Goal: Find specific page/section: Find specific page/section

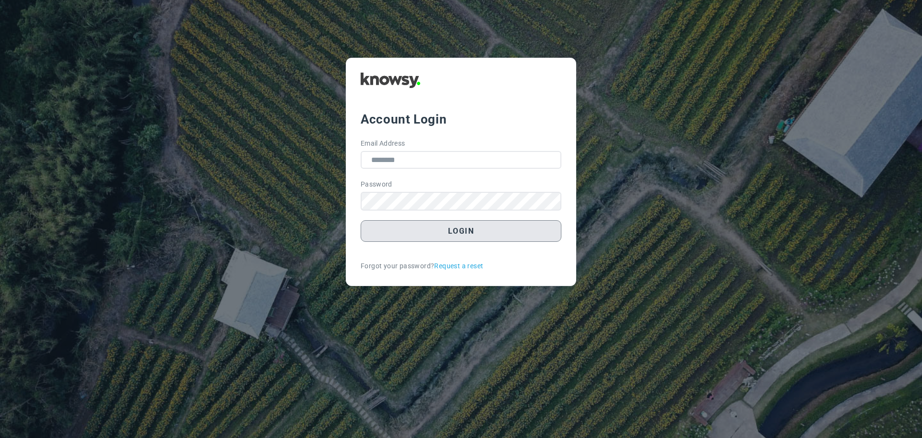
type input "**********"
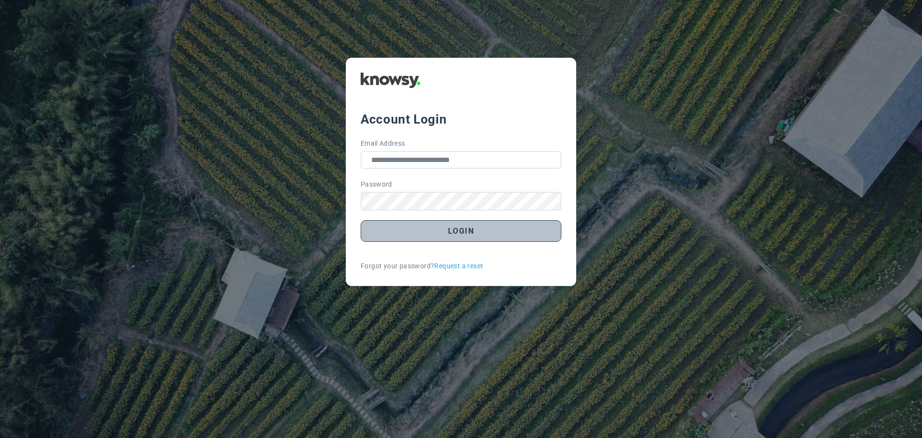
click at [455, 229] on button "Login" at bounding box center [461, 231] width 201 height 22
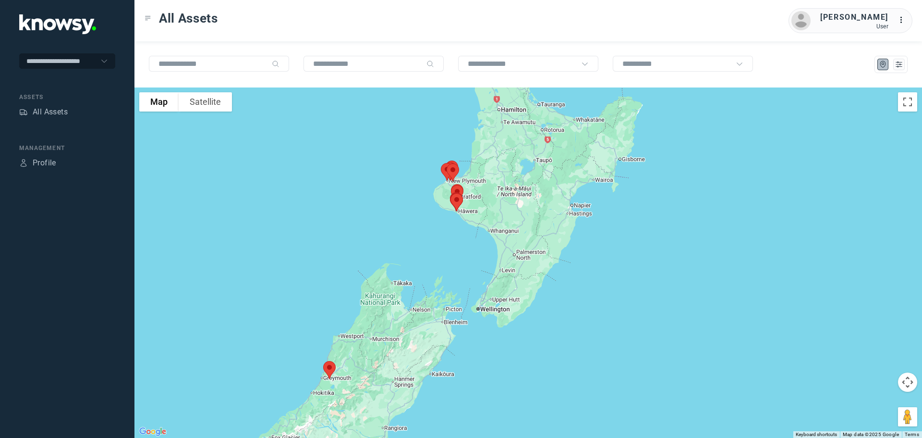
drag, startPoint x: 507, startPoint y: 199, endPoint x: 373, endPoint y: 216, distance: 135.0
click at [373, 216] on div at bounding box center [528, 262] width 788 height 350
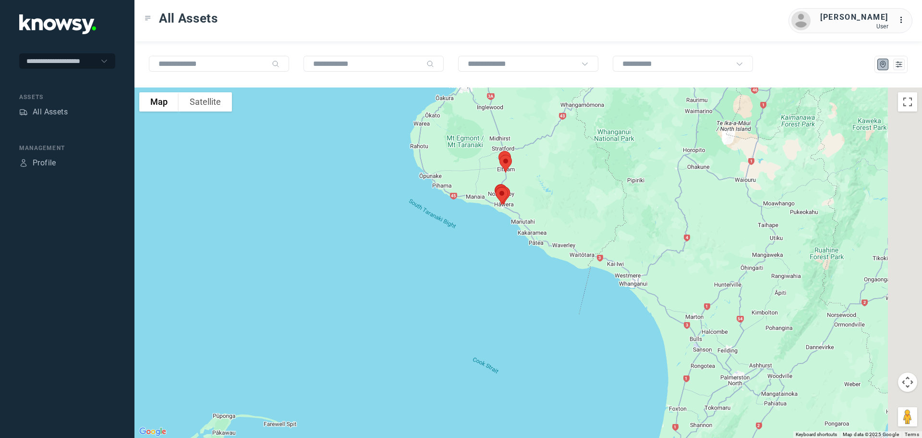
drag, startPoint x: 510, startPoint y: 205, endPoint x: 426, endPoint y: 241, distance: 91.6
click at [426, 241] on div at bounding box center [528, 262] width 788 height 350
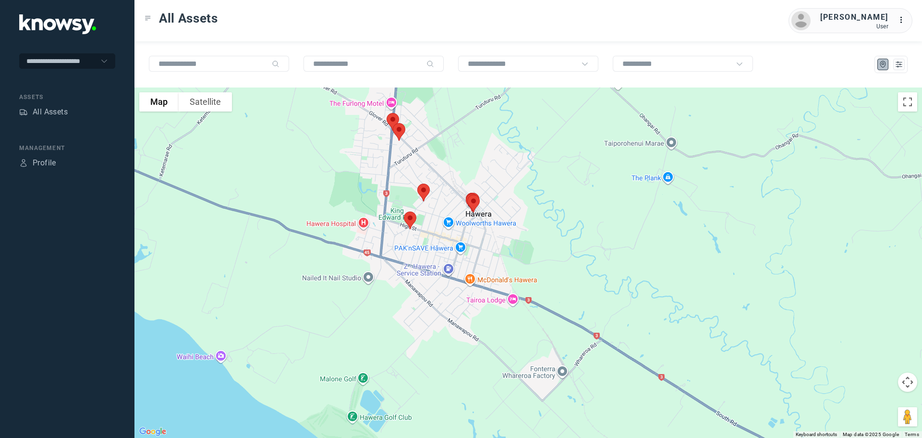
drag, startPoint x: 391, startPoint y: 156, endPoint x: 392, endPoint y: 171, distance: 15.4
click at [392, 171] on div at bounding box center [528, 262] width 788 height 350
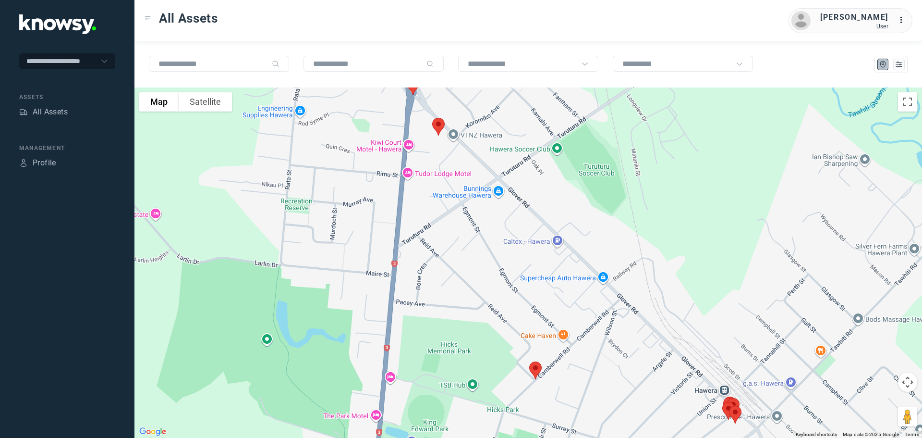
drag, startPoint x: 391, startPoint y: 129, endPoint x: 437, endPoint y: 260, distance: 138.8
click at [437, 260] on div at bounding box center [528, 262] width 788 height 350
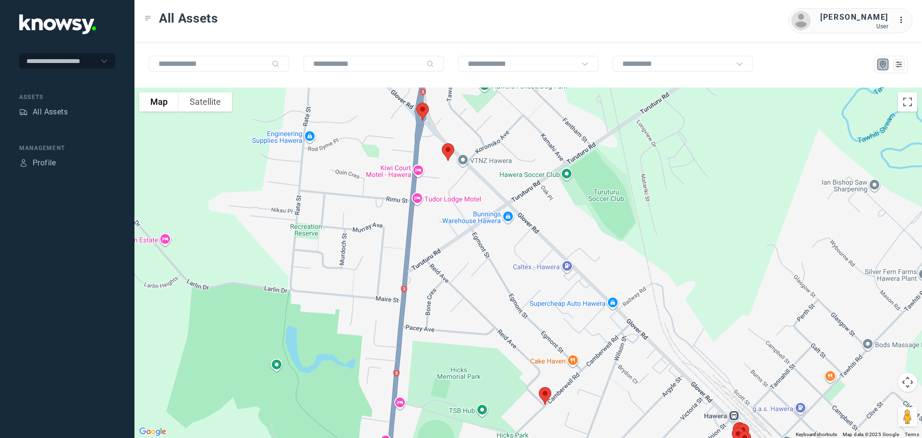
click at [447, 152] on img at bounding box center [448, 151] width 20 height 25
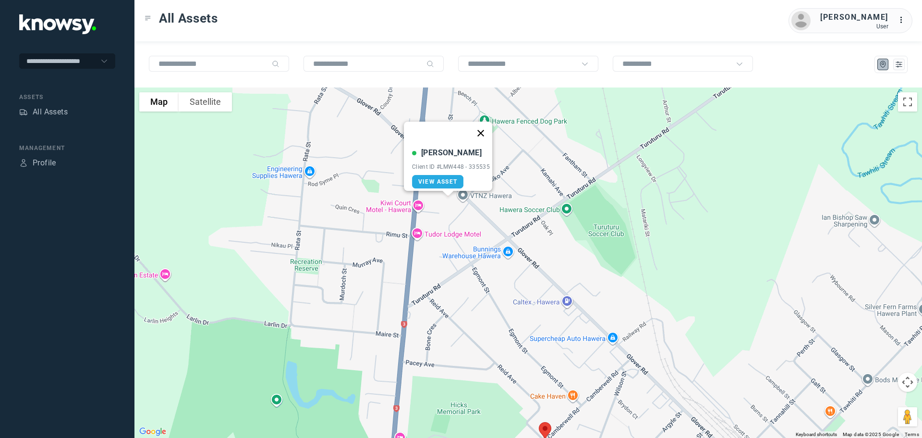
click at [484, 126] on button "Close" at bounding box center [480, 133] width 23 height 23
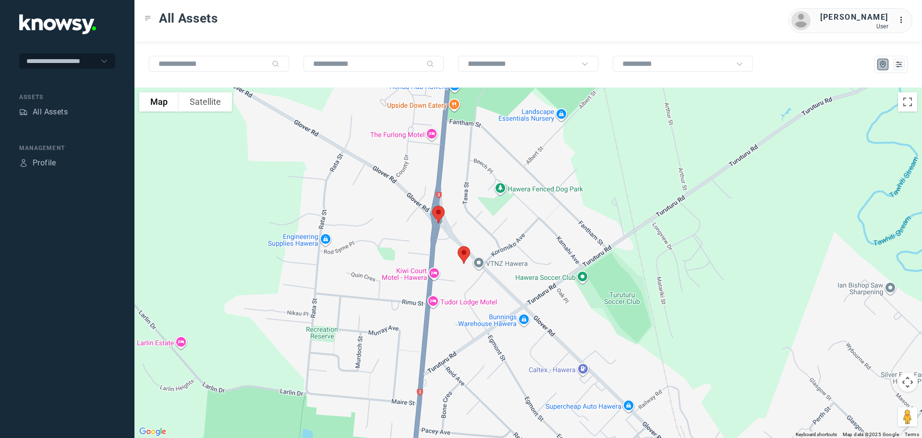
click at [439, 212] on img at bounding box center [438, 214] width 20 height 25
click at [473, 153] on button "Close" at bounding box center [469, 160] width 23 height 23
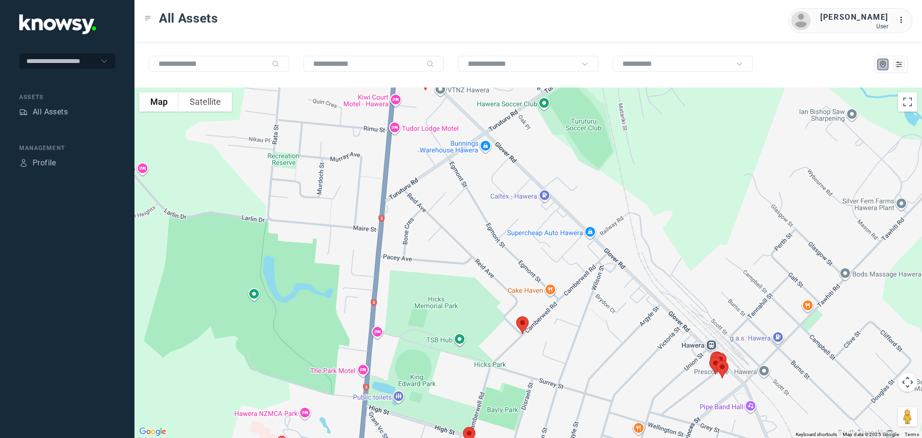
drag, startPoint x: 444, startPoint y: 289, endPoint x: 405, endPoint y: 116, distance: 177.6
click at [405, 116] on div at bounding box center [528, 262] width 788 height 350
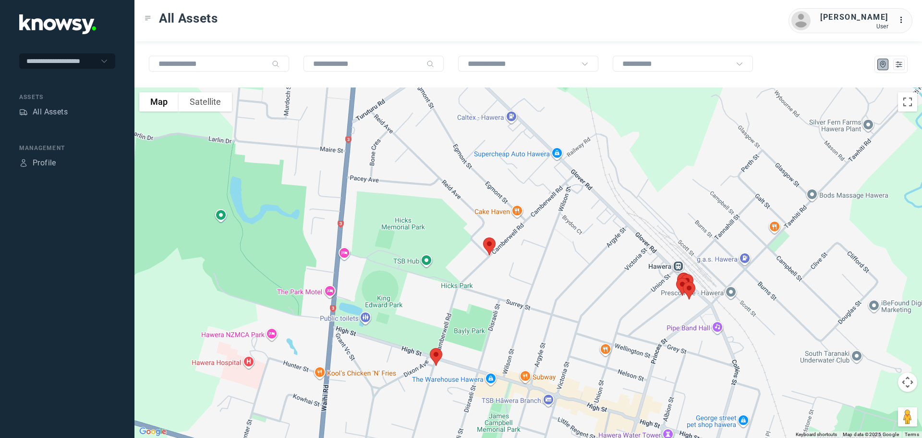
drag, startPoint x: 441, startPoint y: 145, endPoint x: 430, endPoint y: 111, distance: 34.8
click at [430, 111] on div at bounding box center [528, 262] width 788 height 350
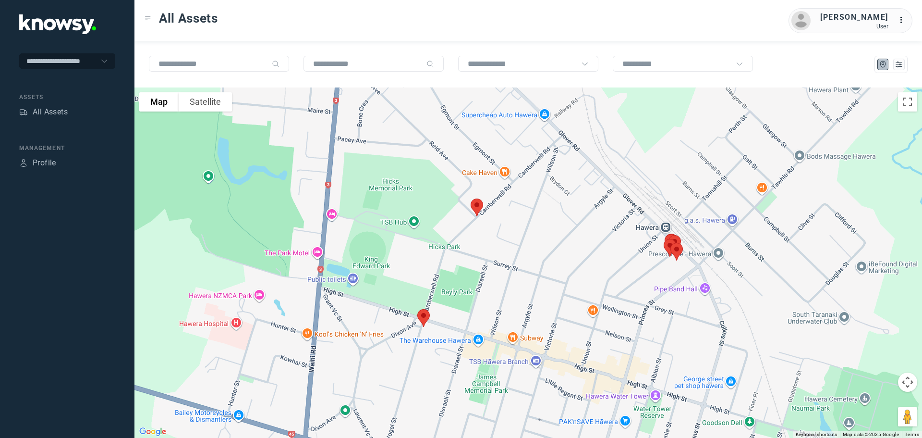
click at [476, 207] on img at bounding box center [477, 207] width 20 height 25
click at [512, 144] on button "Close" at bounding box center [508, 153] width 23 height 23
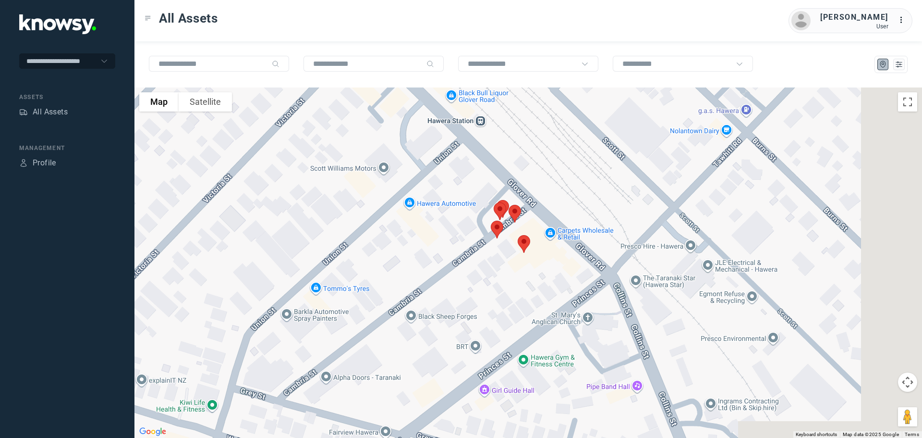
drag, startPoint x: 690, startPoint y: 234, endPoint x: 348, endPoint y: 186, distance: 345.2
click at [348, 186] on div at bounding box center [528, 262] width 788 height 350
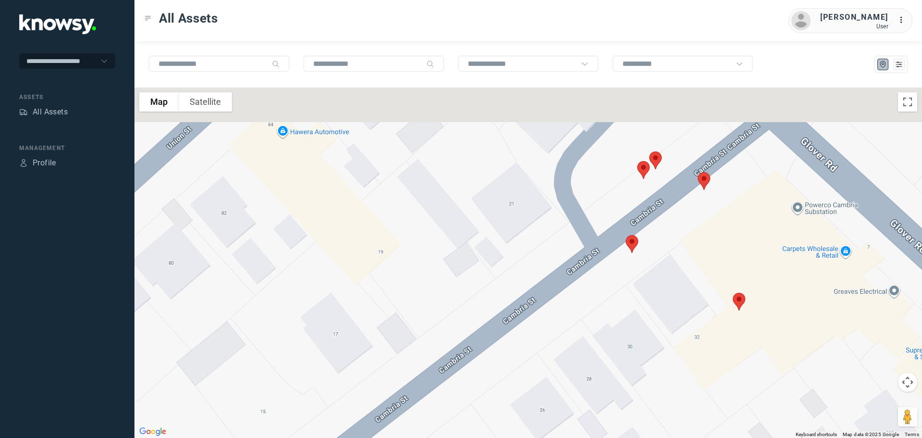
drag, startPoint x: 549, startPoint y: 230, endPoint x: 442, endPoint y: 283, distance: 119.2
click at [446, 289] on div at bounding box center [528, 262] width 788 height 350
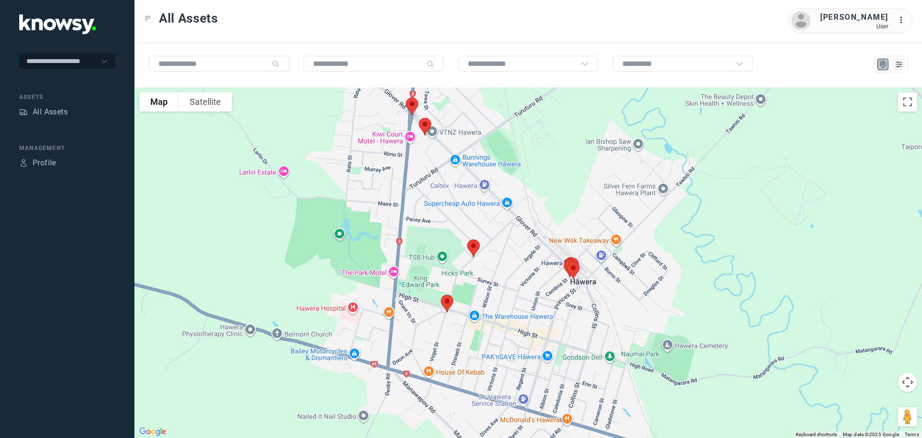
drag, startPoint x: 364, startPoint y: 255, endPoint x: 524, endPoint y: 278, distance: 162.5
click at [524, 278] on div at bounding box center [528, 262] width 788 height 350
click at [33, 110] on div "All Assets" at bounding box center [50, 112] width 35 height 12
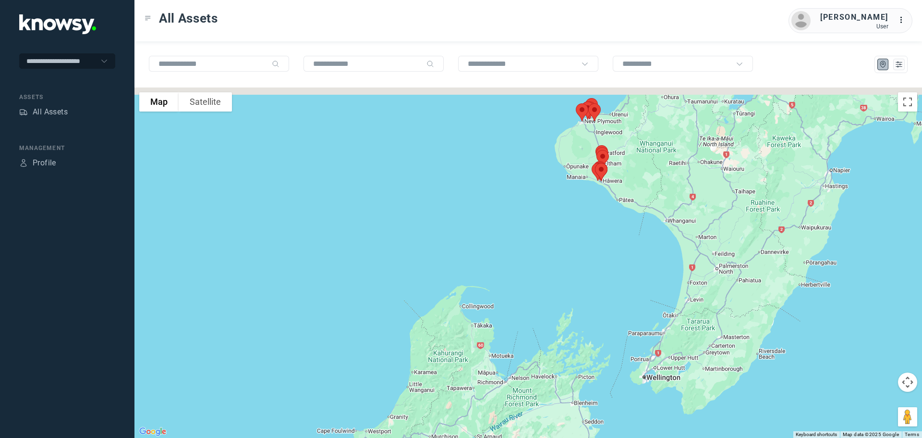
drag, startPoint x: 620, startPoint y: 171, endPoint x: 537, endPoint y: 307, distance: 159.2
click at [537, 307] on div at bounding box center [528, 262] width 788 height 350
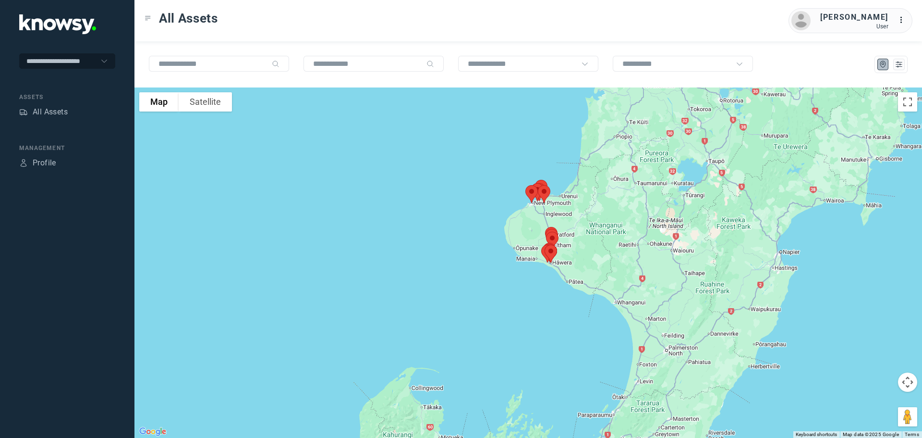
drag, startPoint x: 567, startPoint y: 300, endPoint x: 562, endPoint y: 307, distance: 9.1
click at [563, 307] on div at bounding box center [528, 262] width 788 height 350
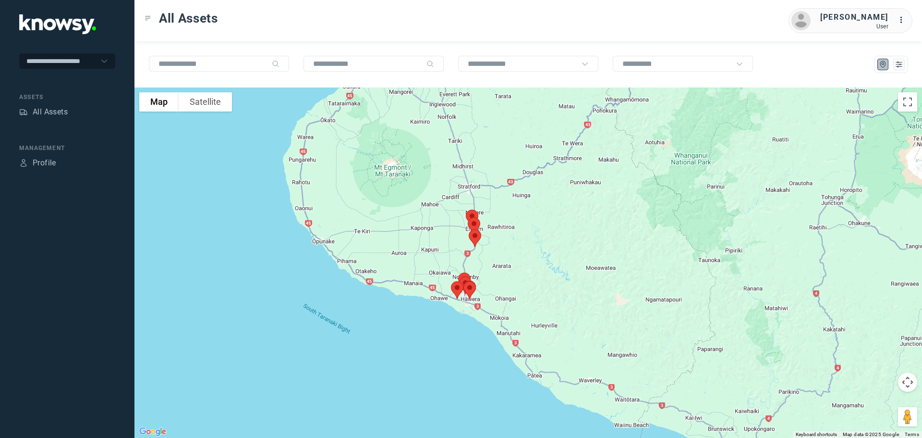
drag, startPoint x: 443, startPoint y: 199, endPoint x: 547, endPoint y: 284, distance: 134.5
click at [547, 284] on div at bounding box center [528, 262] width 788 height 350
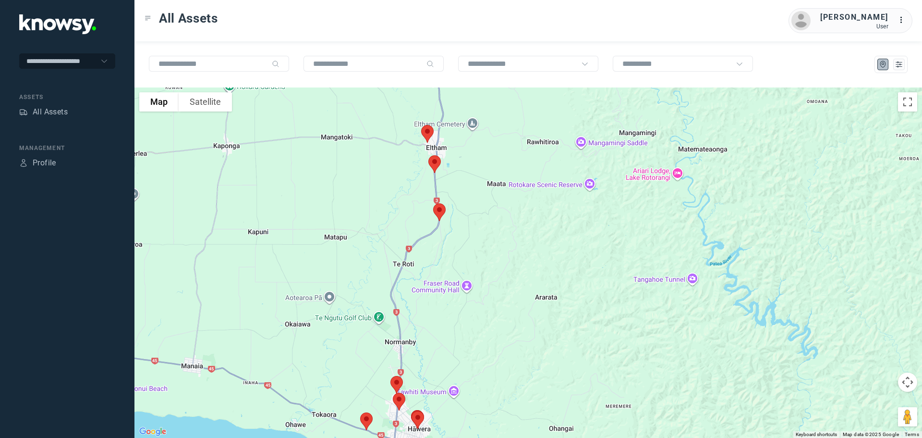
click at [440, 209] on img at bounding box center [439, 211] width 20 height 25
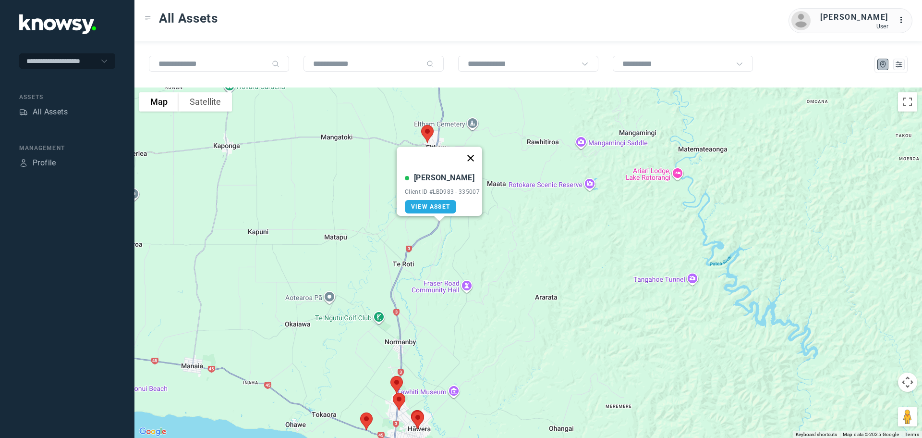
click at [477, 147] on button "Close" at bounding box center [470, 157] width 23 height 23
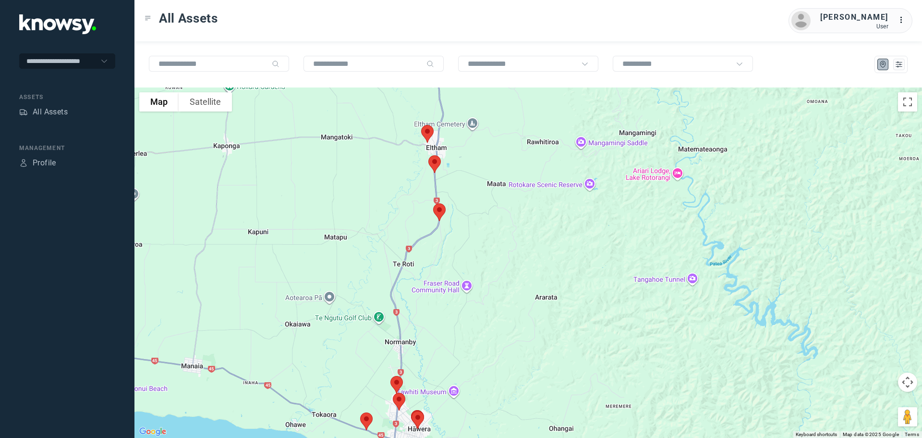
click at [438, 163] on img at bounding box center [435, 163] width 20 height 25
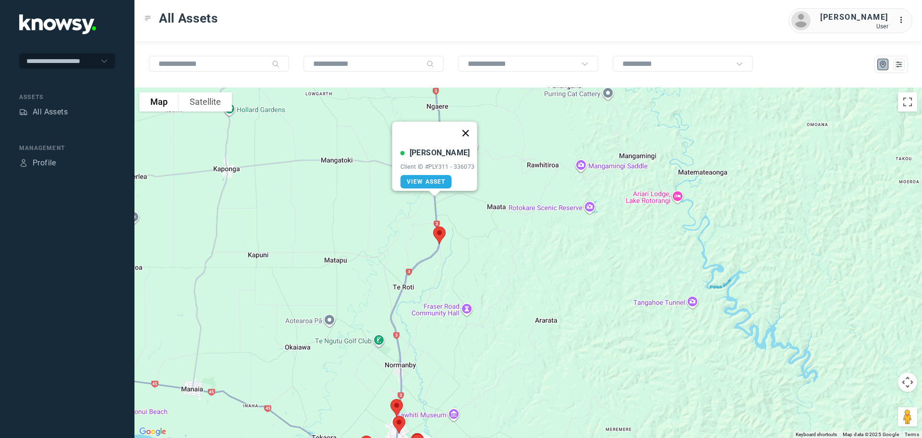
click at [476, 125] on button "Close" at bounding box center [465, 133] width 23 height 23
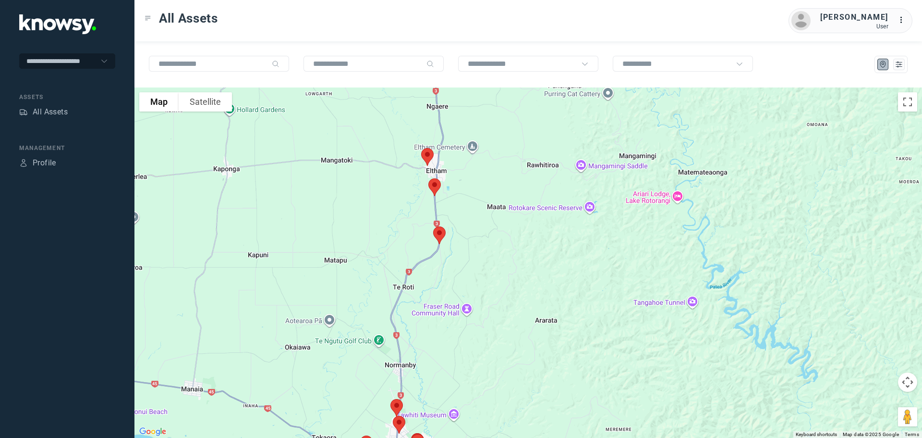
click at [424, 154] on img at bounding box center [427, 156] width 20 height 25
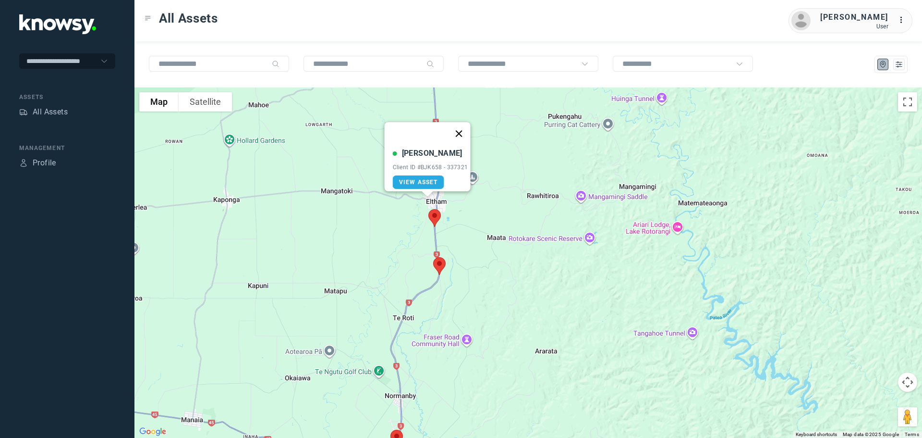
click at [460, 127] on button "Close" at bounding box center [458, 133] width 23 height 23
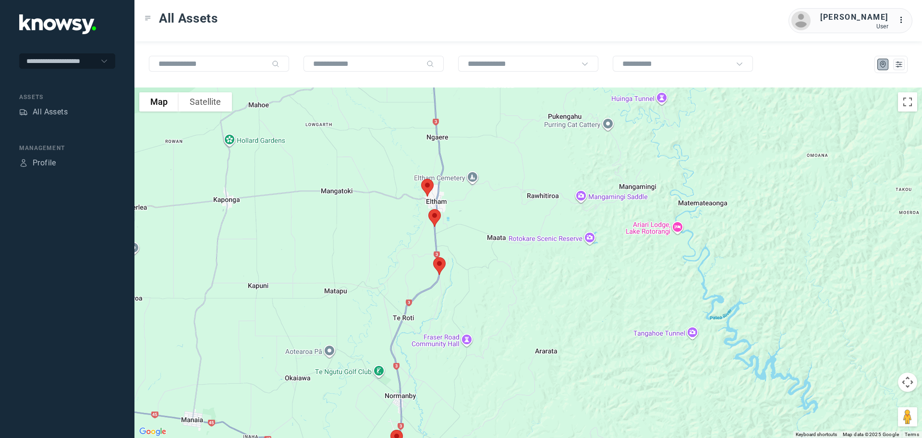
click at [426, 188] on img at bounding box center [427, 187] width 20 height 25
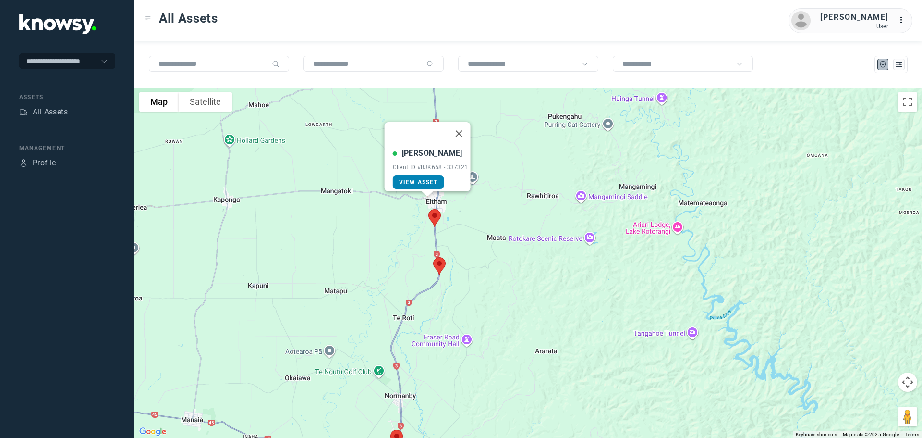
click at [417, 179] on span "View Asset" at bounding box center [418, 182] width 39 height 7
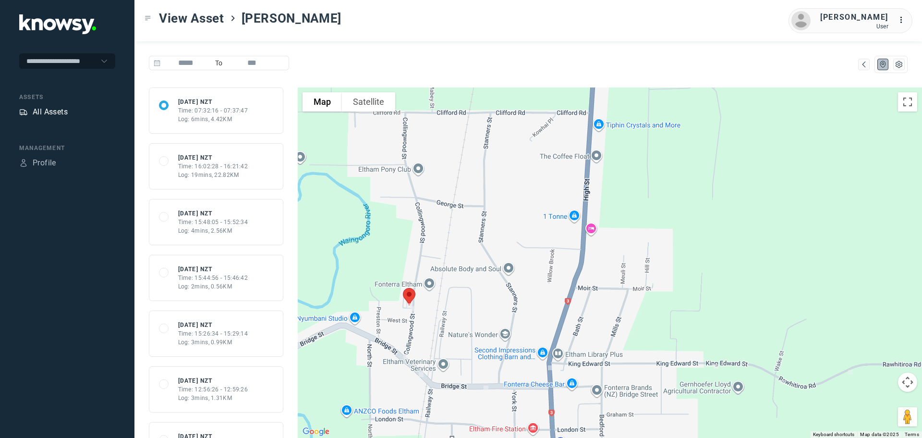
click at [52, 112] on div "All Assets" at bounding box center [50, 112] width 35 height 12
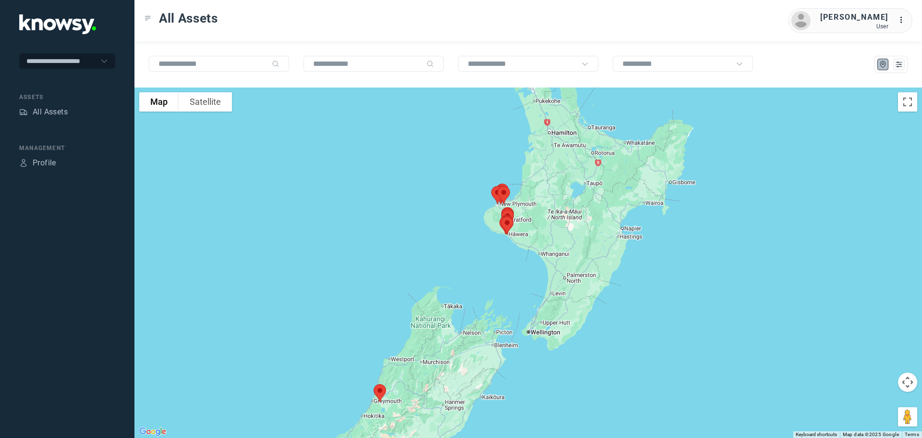
drag, startPoint x: 551, startPoint y: 214, endPoint x: 445, endPoint y: 272, distance: 120.4
click at [447, 272] on div at bounding box center [528, 262] width 788 height 350
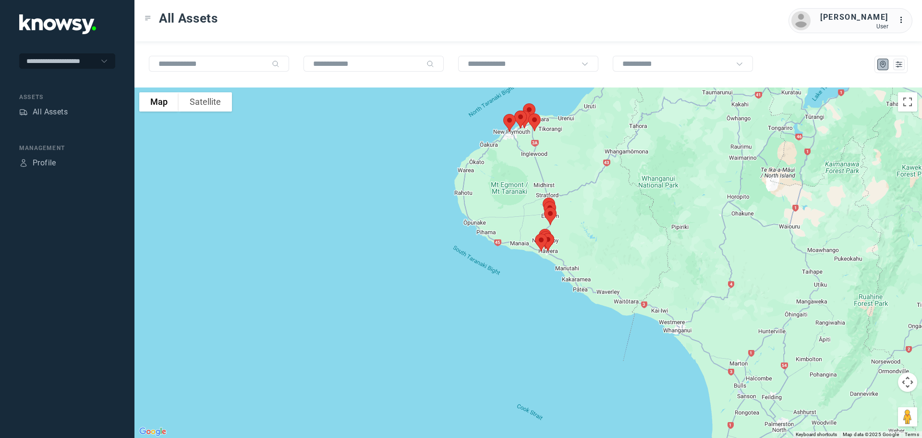
drag, startPoint x: 518, startPoint y: 161, endPoint x: 484, endPoint y: 283, distance: 126.3
click at [485, 283] on div at bounding box center [528, 262] width 788 height 350
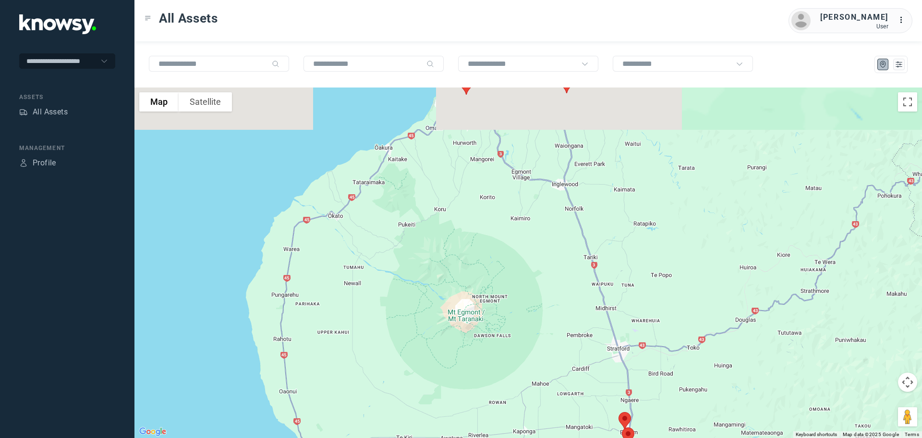
drag, startPoint x: 528, startPoint y: 186, endPoint x: 455, endPoint y: 306, distance: 140.9
click at [456, 306] on div at bounding box center [528, 262] width 788 height 350
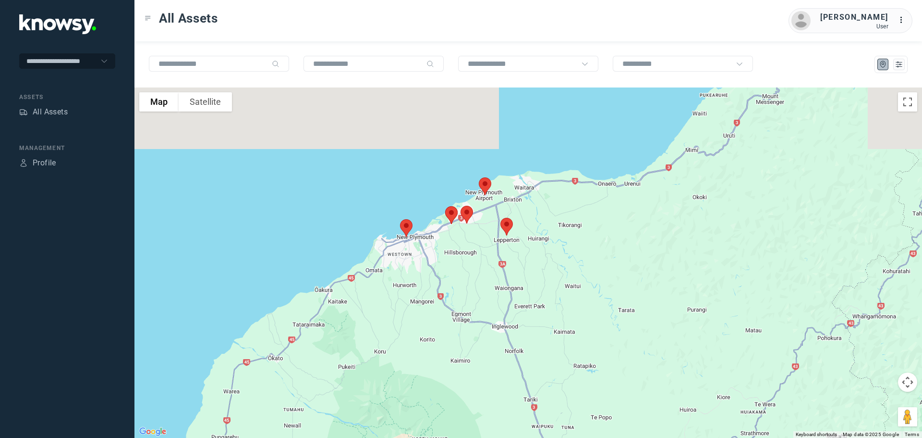
drag, startPoint x: 490, startPoint y: 207, endPoint x: 469, endPoint y: 287, distance: 81.9
click at [470, 287] on div at bounding box center [528, 262] width 788 height 350
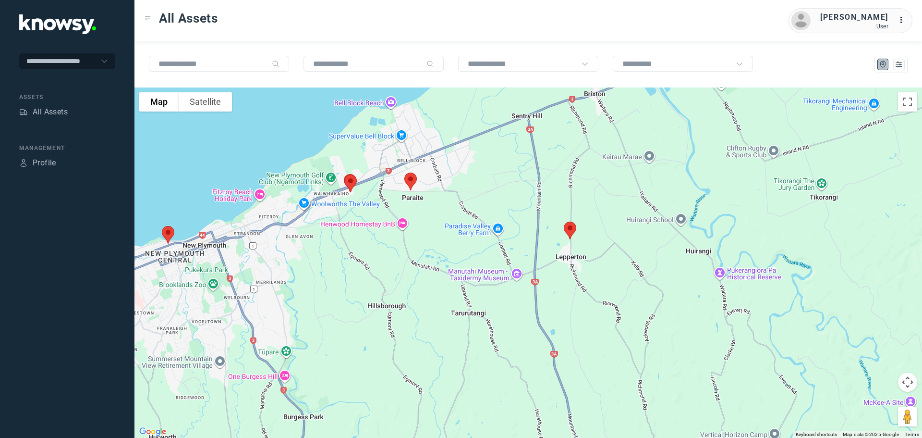
click at [570, 231] on img at bounding box center [570, 230] width 20 height 25
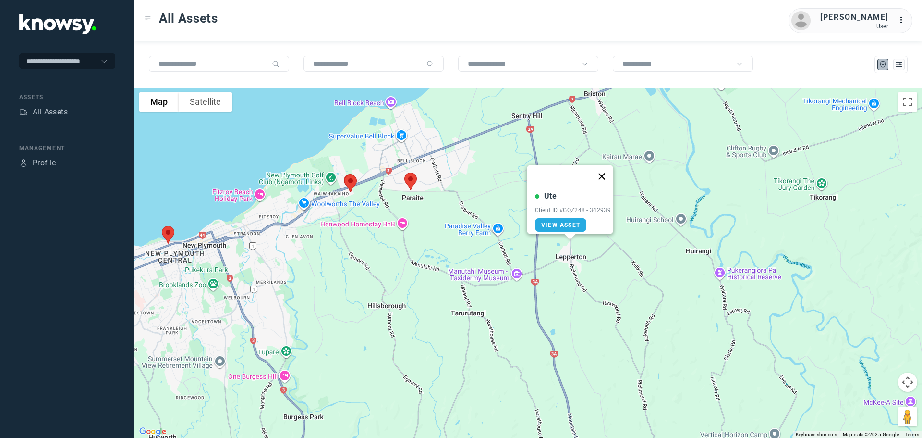
click at [609, 171] on button "Close" at bounding box center [601, 176] width 23 height 23
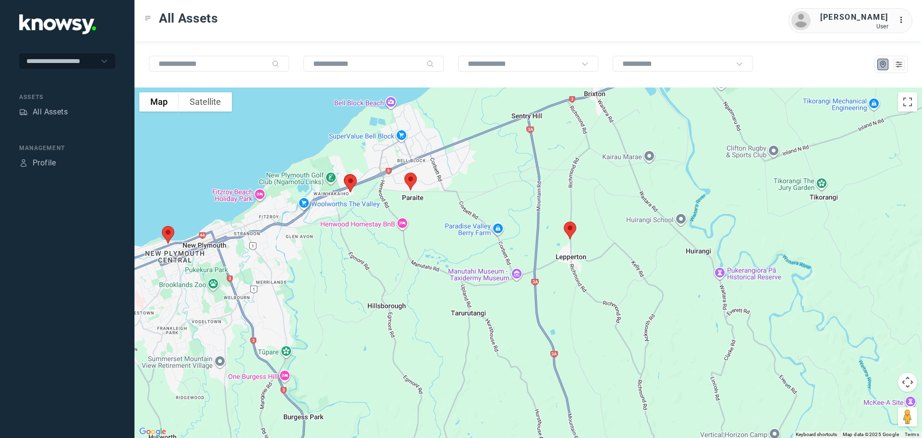
click at [411, 182] on img at bounding box center [411, 181] width 20 height 25
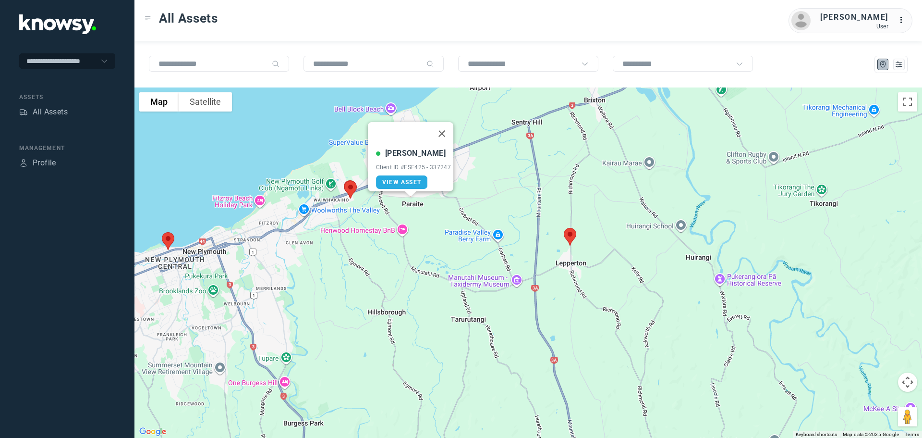
click at [411, 182] on link "View Asset" at bounding box center [401, 181] width 51 height 13
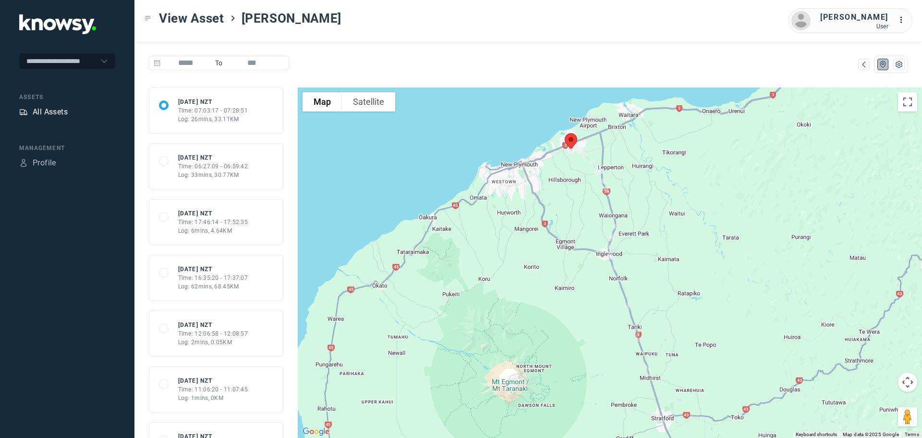
click at [64, 108] on div "All Assets" at bounding box center [50, 112] width 35 height 12
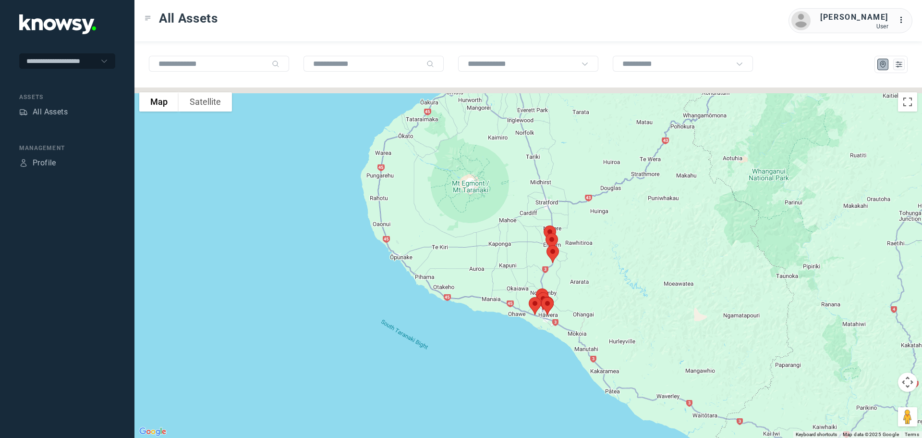
drag, startPoint x: 572, startPoint y: 147, endPoint x: 584, endPoint y: 251, distance: 104.5
click at [595, 266] on div at bounding box center [528, 262] width 788 height 350
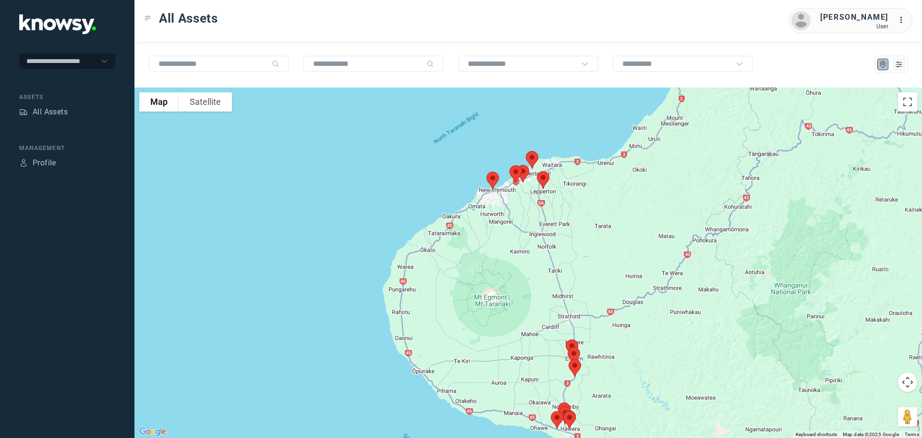
drag, startPoint x: 548, startPoint y: 169, endPoint x: 564, endPoint y: 263, distance: 95.1
click at [564, 263] on div at bounding box center [528, 262] width 788 height 350
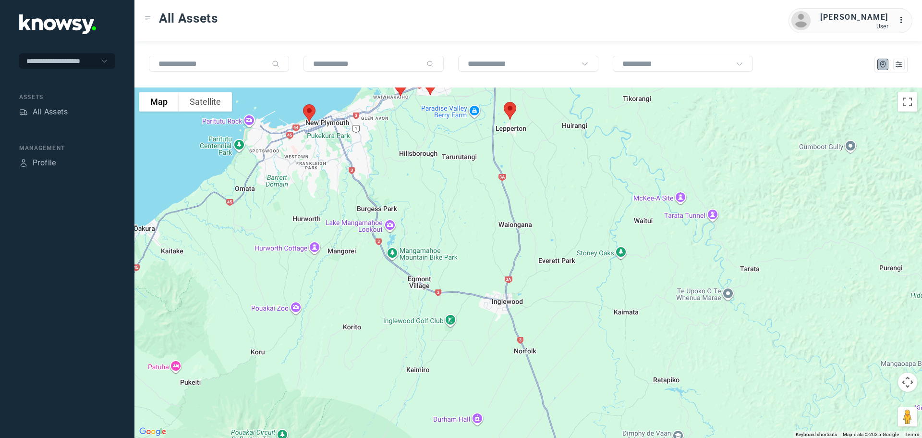
drag, startPoint x: 548, startPoint y: 167, endPoint x: 563, endPoint y: 252, distance: 86.5
click at [563, 251] on div at bounding box center [528, 262] width 788 height 350
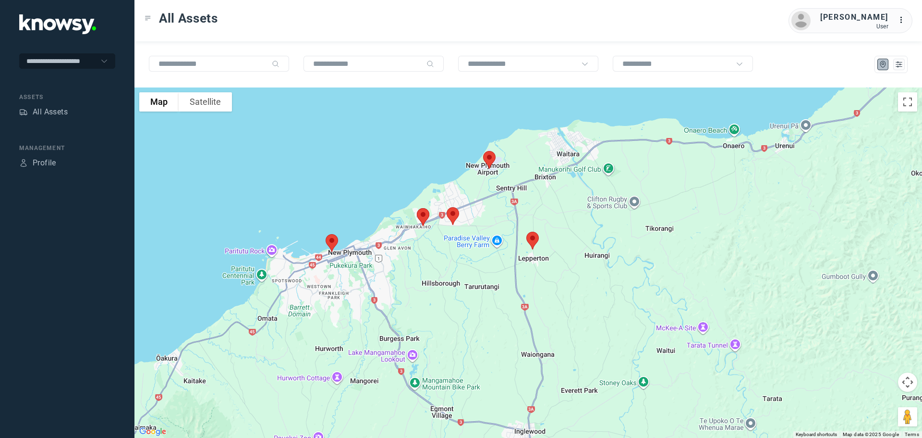
click at [535, 240] on img at bounding box center [533, 240] width 20 height 25
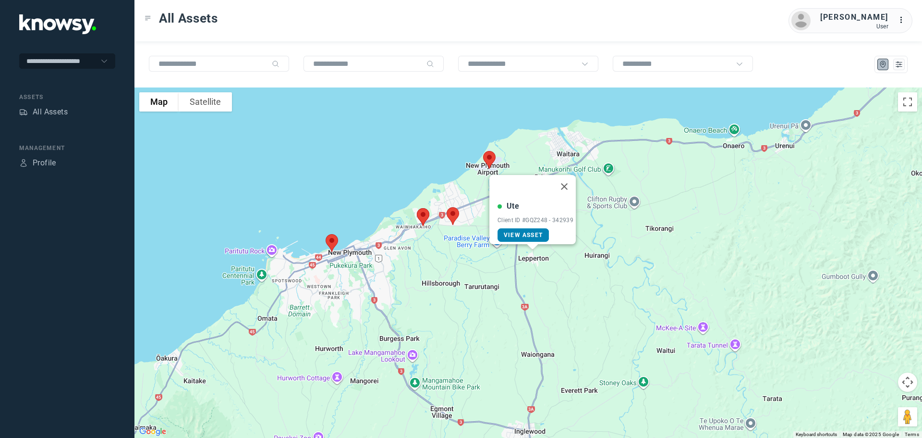
click at [523, 231] on span "View Asset" at bounding box center [523, 234] width 39 height 7
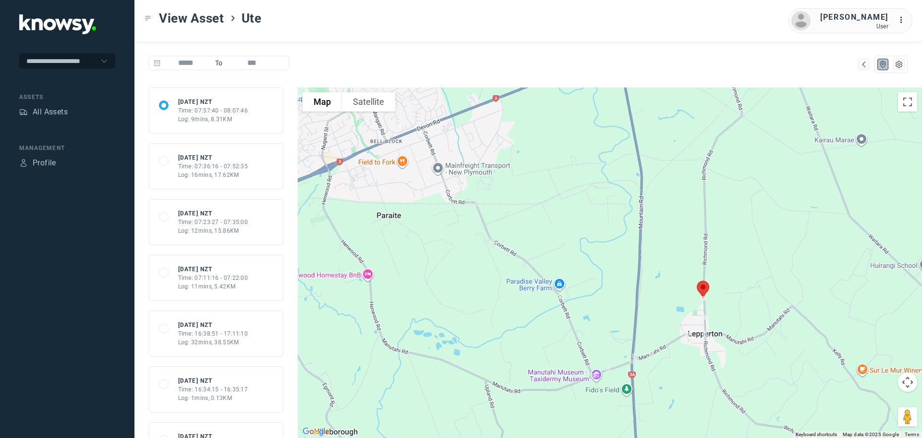
drag, startPoint x: 588, startPoint y: 205, endPoint x: 552, endPoint y: 214, distance: 37.2
click at [552, 214] on div at bounding box center [610, 262] width 624 height 350
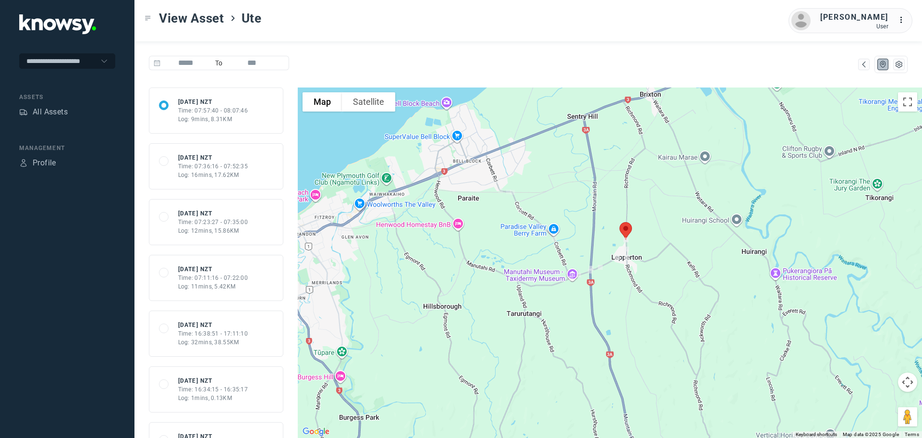
click at [627, 231] on img at bounding box center [626, 230] width 20 height 25
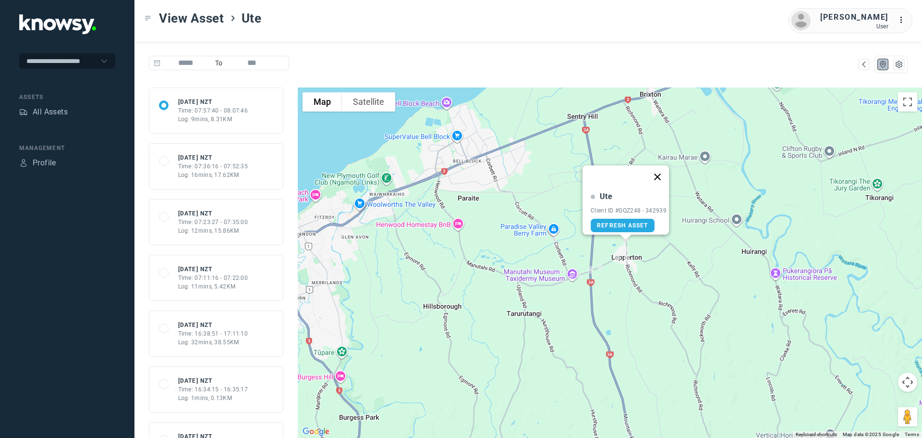
click at [662, 170] on button "Close" at bounding box center [657, 176] width 23 height 23
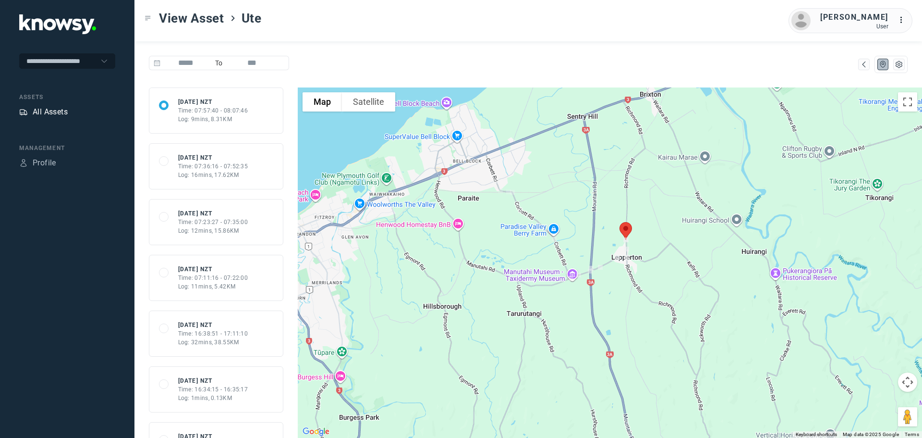
click at [64, 110] on div "All Assets" at bounding box center [50, 112] width 35 height 12
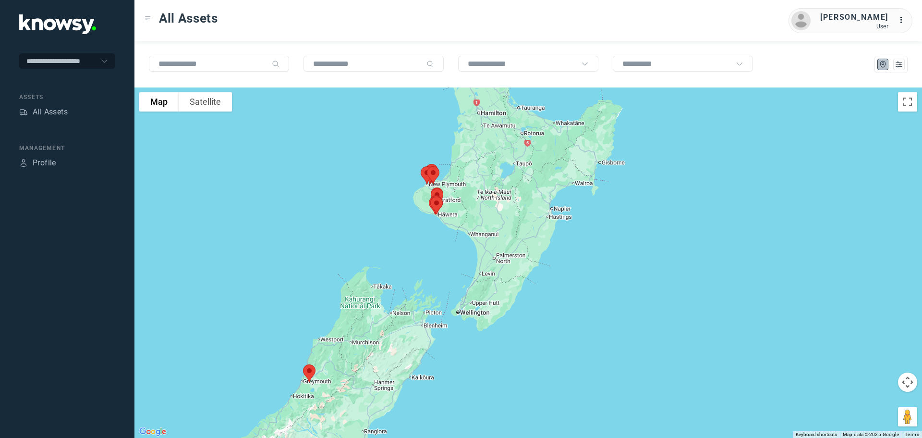
drag, startPoint x: 620, startPoint y: 138, endPoint x: 492, endPoint y: 164, distance: 129.9
click at [496, 163] on div at bounding box center [528, 262] width 788 height 350
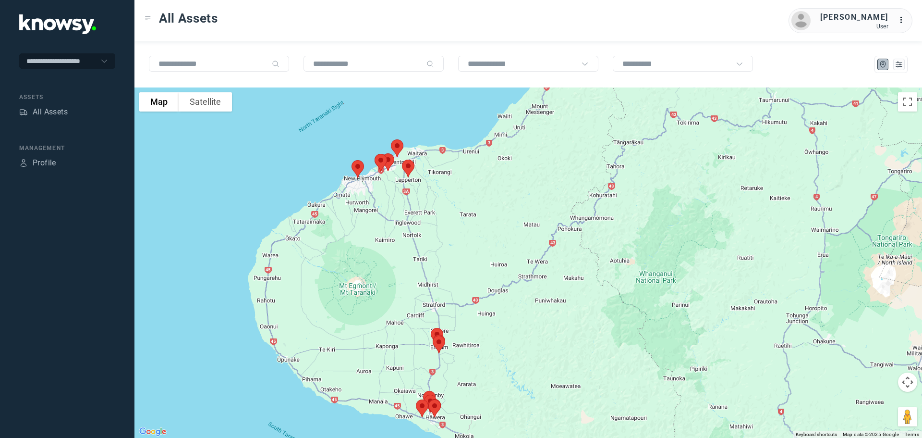
drag, startPoint x: 400, startPoint y: 195, endPoint x: 406, endPoint y: 229, distance: 35.1
click at [407, 229] on div at bounding box center [528, 262] width 788 height 350
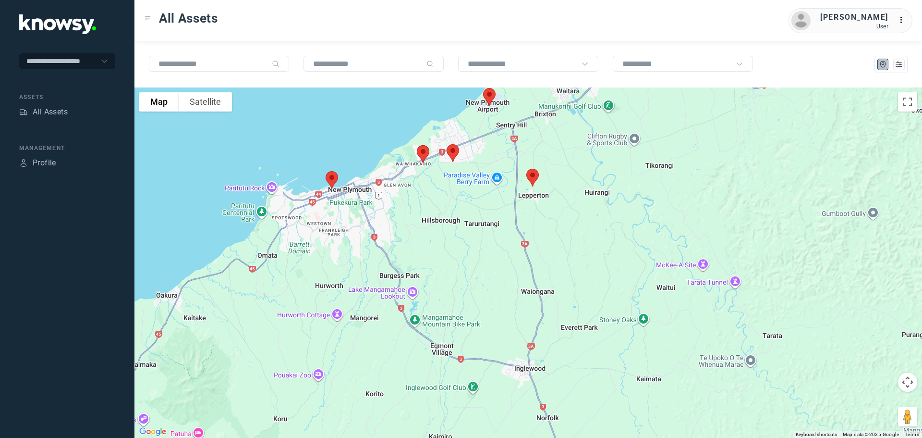
drag, startPoint x: 383, startPoint y: 180, endPoint x: 479, endPoint y: 201, distance: 97.9
click at [479, 201] on div at bounding box center [528, 262] width 788 height 350
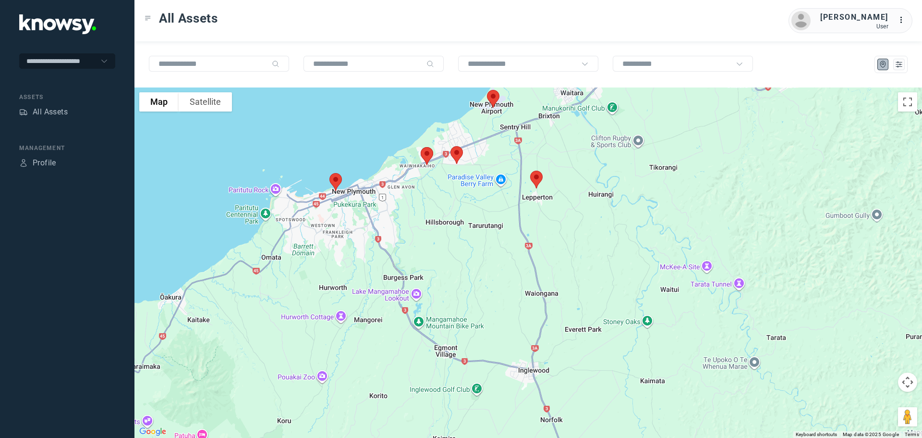
click at [495, 99] on img at bounding box center [493, 98] width 20 height 25
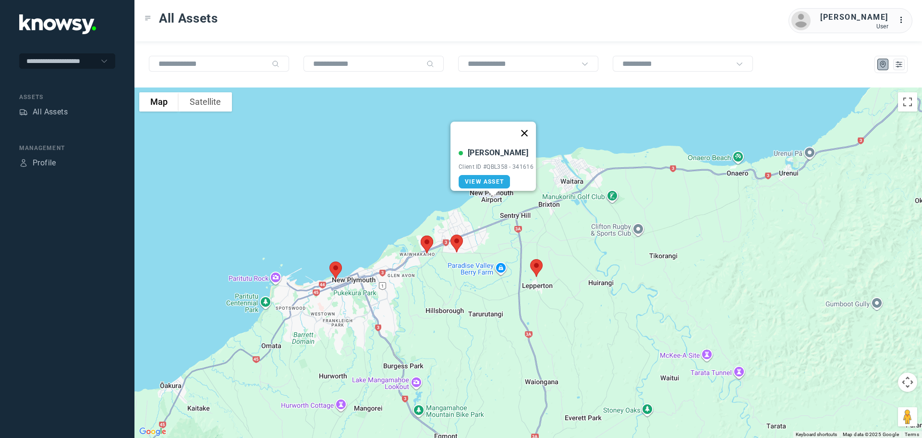
click at [530, 127] on button "Close" at bounding box center [524, 133] width 23 height 23
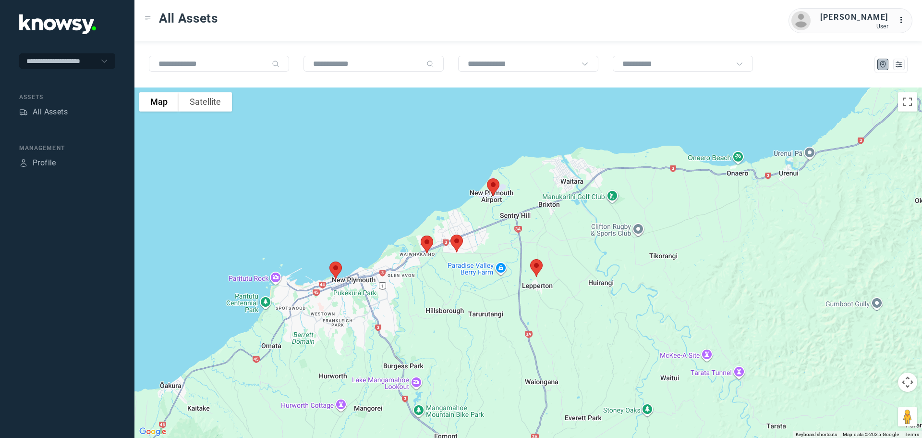
click at [454, 240] on img at bounding box center [457, 243] width 20 height 25
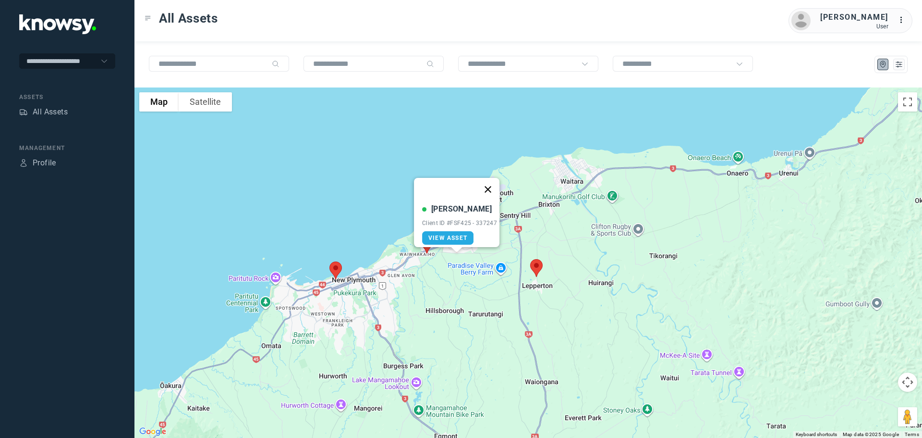
click at [491, 181] on button "Close" at bounding box center [487, 189] width 23 height 23
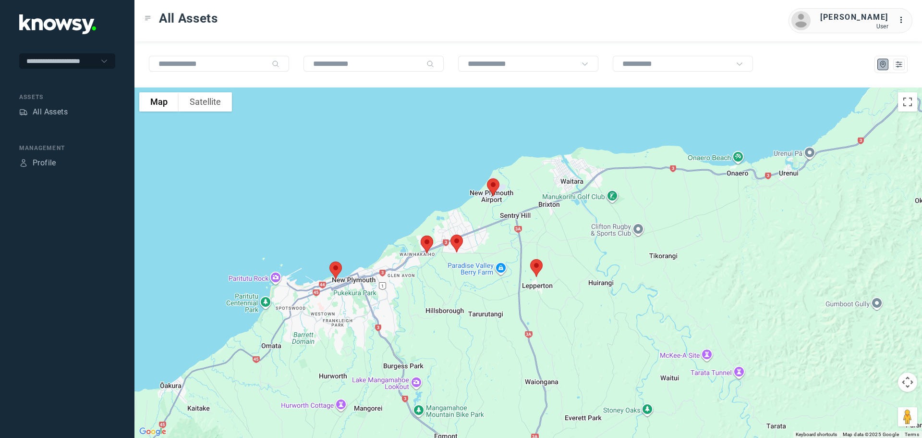
click at [425, 245] on img at bounding box center [427, 243] width 20 height 25
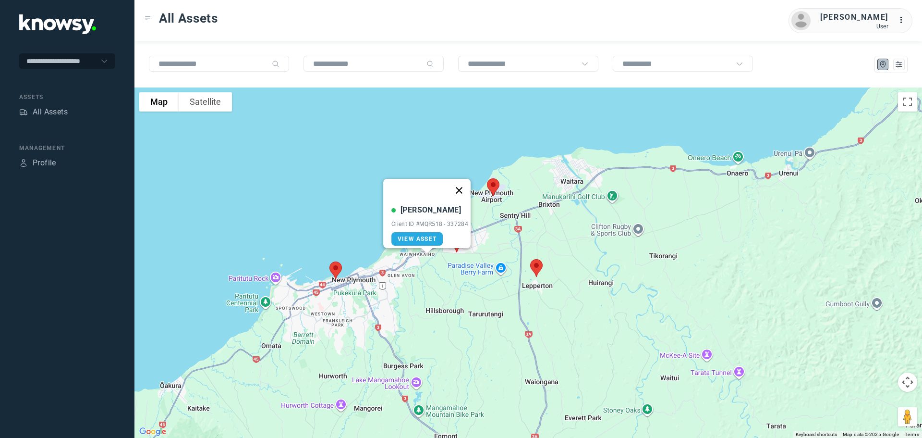
click at [464, 181] on button "Close" at bounding box center [459, 190] width 23 height 23
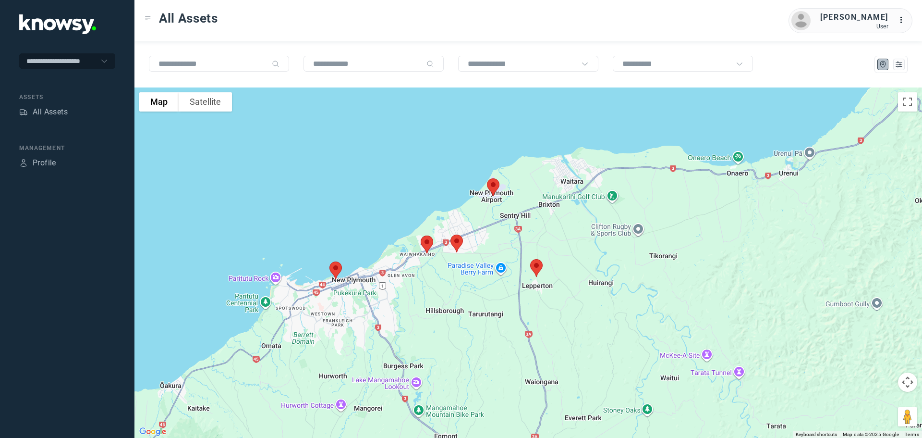
click at [337, 269] on img at bounding box center [336, 269] width 20 height 25
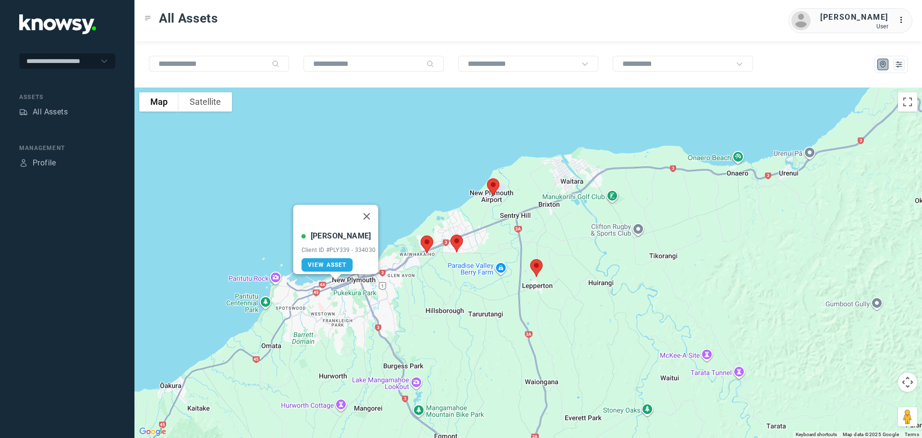
click at [426, 244] on img at bounding box center [427, 243] width 20 height 25
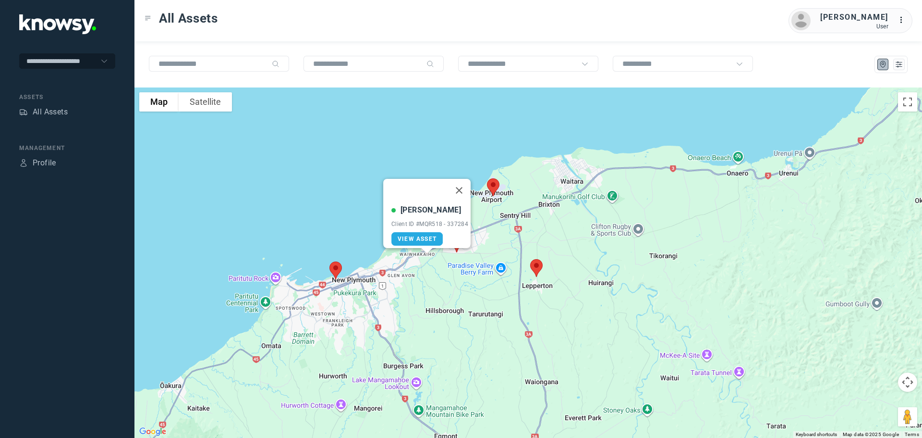
click at [425, 279] on div "[PERSON_NAME] Client ID #MQR518 - 337284 View Asset" at bounding box center [528, 262] width 788 height 350
click at [463, 185] on button "Close" at bounding box center [459, 190] width 23 height 23
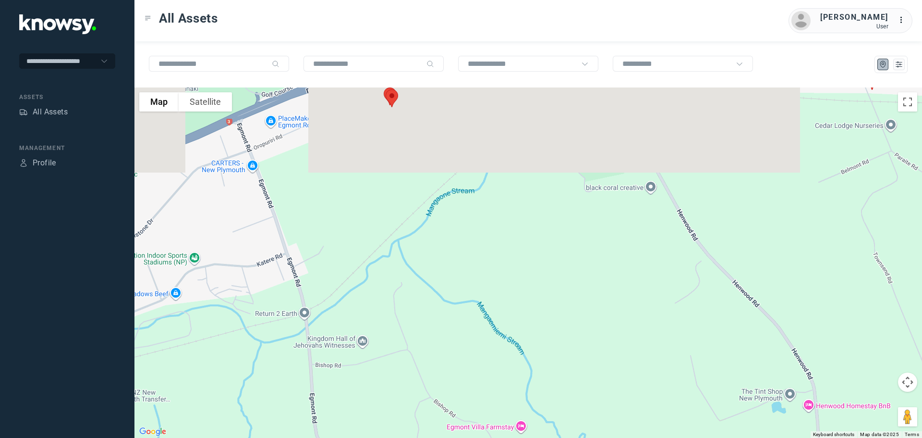
drag, startPoint x: 410, startPoint y: 141, endPoint x: 482, endPoint y: 329, distance: 201.1
click at [494, 369] on div "To navigate, press the arrow keys." at bounding box center [528, 262] width 788 height 350
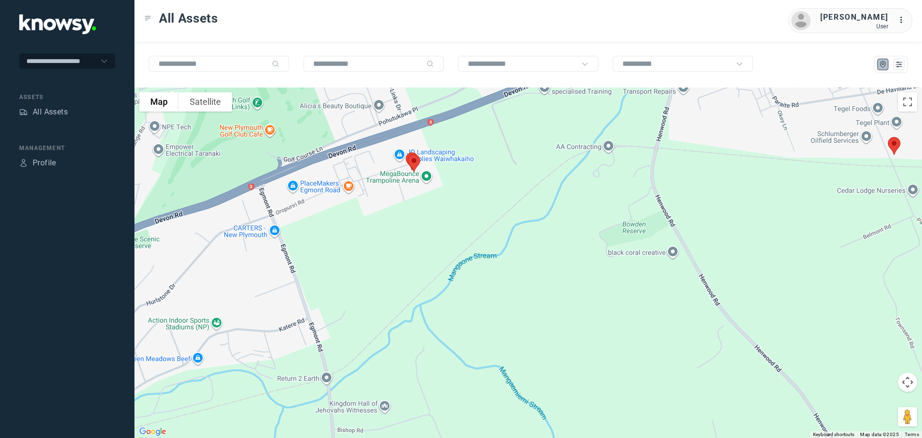
drag, startPoint x: 474, startPoint y: 241, endPoint x: 471, endPoint y: 299, distance: 58.7
click at [473, 299] on div "To navigate, press the arrow keys." at bounding box center [528, 262] width 788 height 350
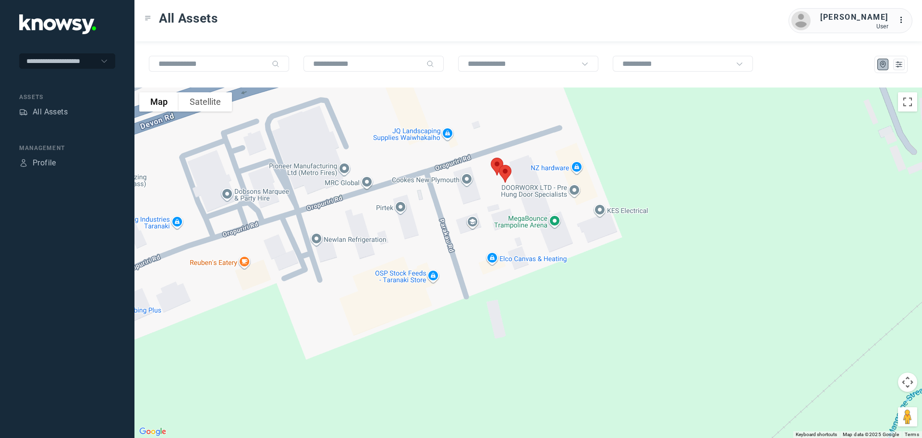
drag, startPoint x: 390, startPoint y: 193, endPoint x: 626, endPoint y: 281, distance: 252.3
click at [627, 282] on div "To navigate, press the arrow keys." at bounding box center [528, 262] width 788 height 350
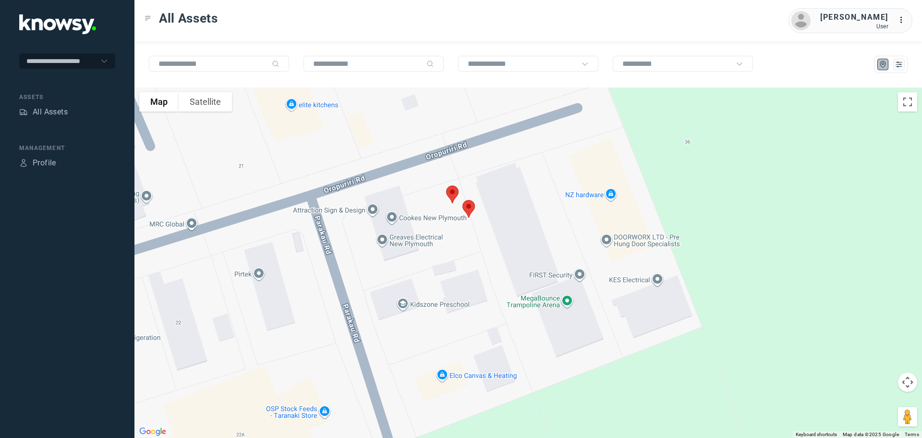
drag, startPoint x: 471, startPoint y: 175, endPoint x: 468, endPoint y: 286, distance: 110.5
click at [468, 286] on div "To navigate, press the arrow keys." at bounding box center [528, 262] width 788 height 350
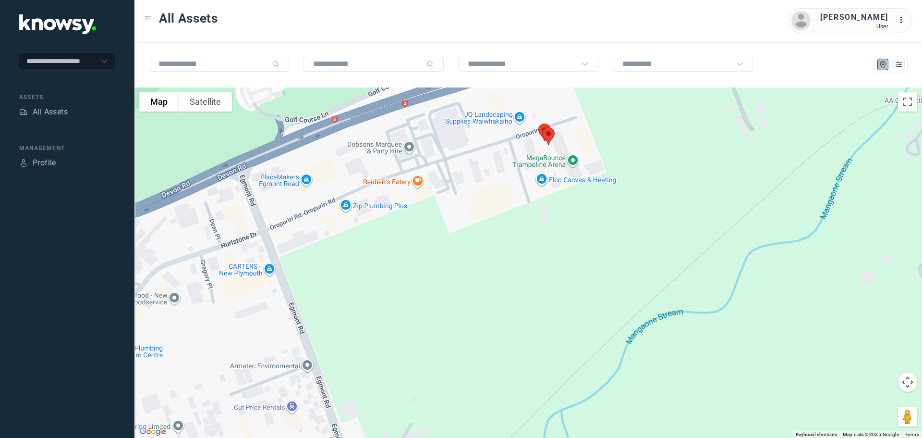
drag, startPoint x: 332, startPoint y: 195, endPoint x: 471, endPoint y: 162, distance: 143.2
click at [471, 162] on div "To navigate, press the arrow keys." at bounding box center [528, 262] width 788 height 350
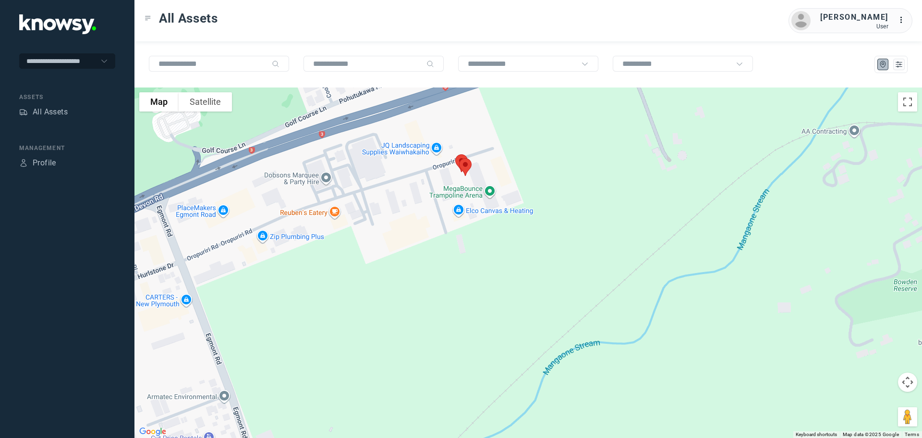
drag, startPoint x: 484, startPoint y: 187, endPoint x: 399, endPoint y: 215, distance: 89.6
click at [400, 215] on div "To navigate, press the arrow keys." at bounding box center [528, 262] width 788 height 350
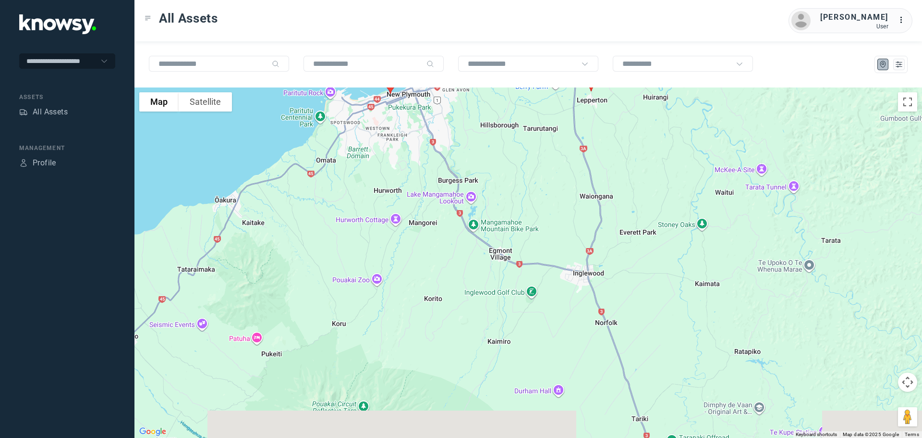
drag, startPoint x: 317, startPoint y: 207, endPoint x: 475, endPoint y: 103, distance: 189.3
click at [475, 103] on div "To navigate, press the arrow keys." at bounding box center [528, 262] width 788 height 350
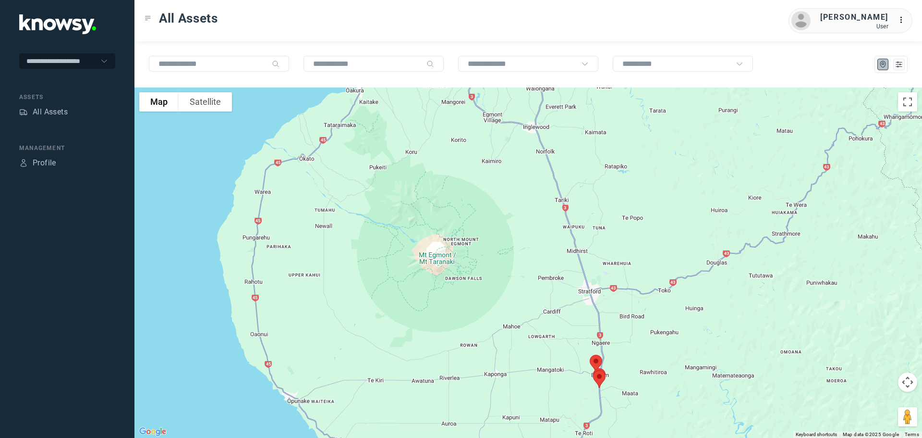
drag, startPoint x: 498, startPoint y: 227, endPoint x: 489, endPoint y: 102, distance: 125.7
click at [489, 102] on div "To navigate, press the arrow keys." at bounding box center [528, 262] width 788 height 350
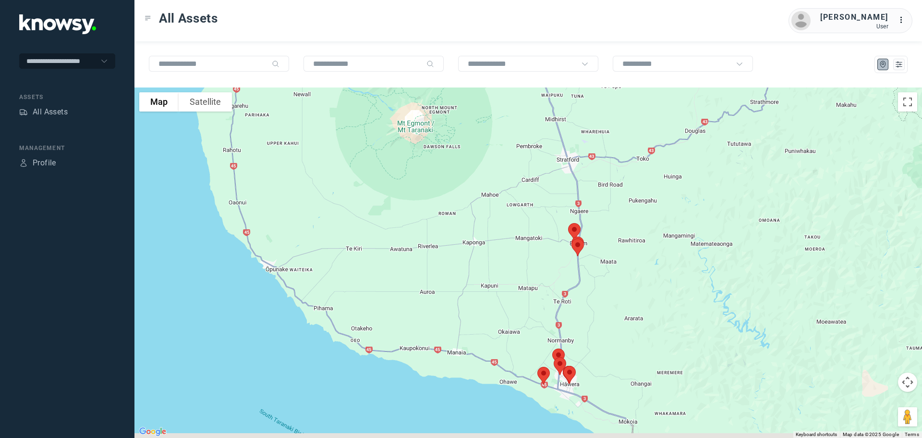
drag, startPoint x: 510, startPoint y: 192, endPoint x: 502, endPoint y: 99, distance: 92.5
click at [502, 99] on div "To navigate, press the arrow keys." at bounding box center [528, 262] width 788 height 350
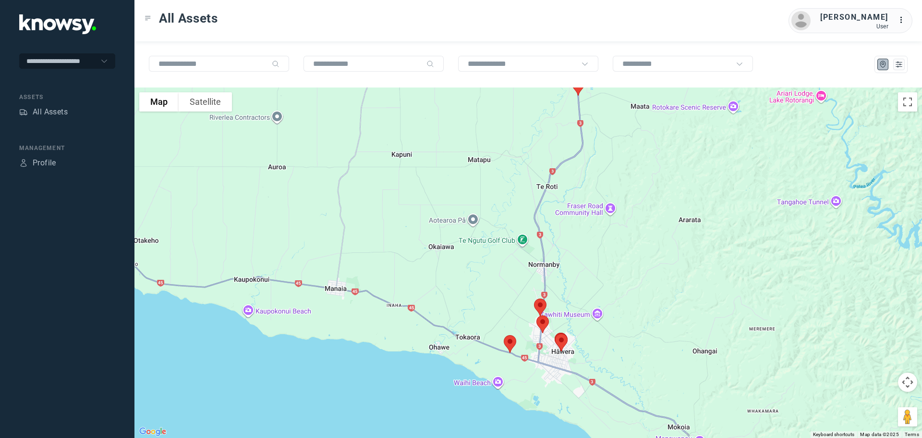
drag, startPoint x: 528, startPoint y: 217, endPoint x: 490, endPoint y: 124, distance: 99.5
click at [490, 124] on div "To navigate, press the arrow keys." at bounding box center [528, 262] width 788 height 350
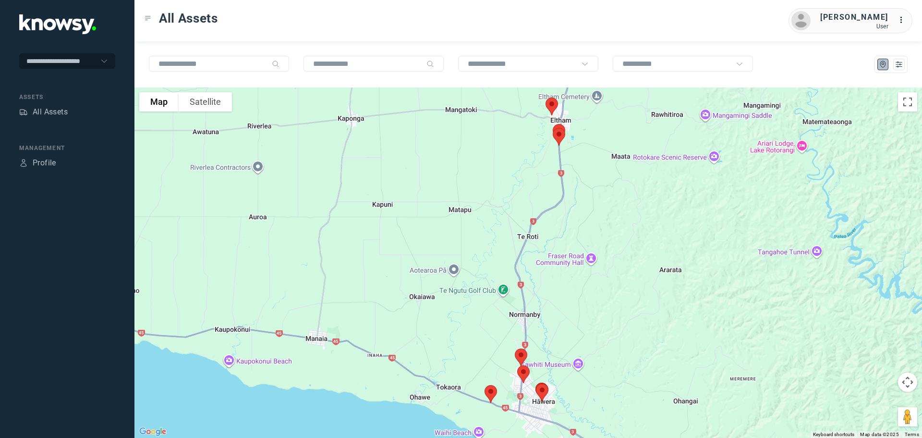
drag, startPoint x: 457, startPoint y: 174, endPoint x: 450, endPoint y: 212, distance: 38.7
click at [451, 212] on div "To navigate, press the arrow keys." at bounding box center [528, 262] width 788 height 350
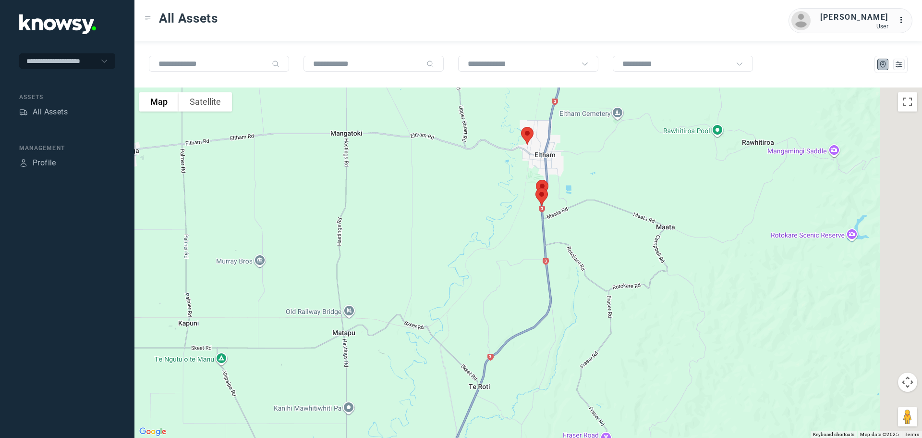
drag, startPoint x: 558, startPoint y: 179, endPoint x: 415, endPoint y: 268, distance: 167.8
click at [415, 268] on div "To navigate, press the arrow keys." at bounding box center [528, 262] width 788 height 350
